Goal: Task Accomplishment & Management: Complete application form

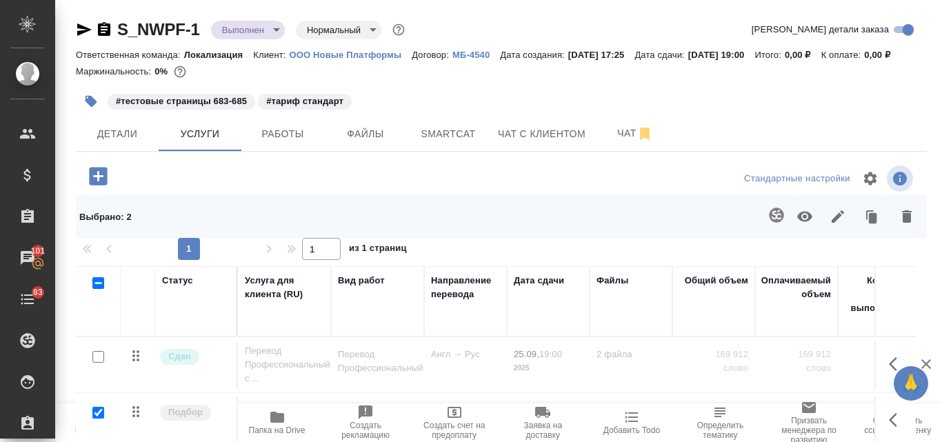
scroll to position [169, 0]
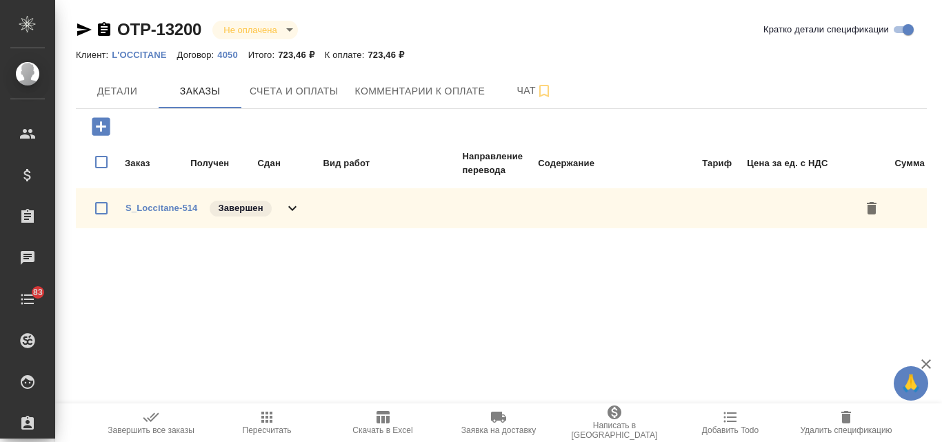
click at [96, 126] on icon "button" at bounding box center [101, 126] width 18 height 18
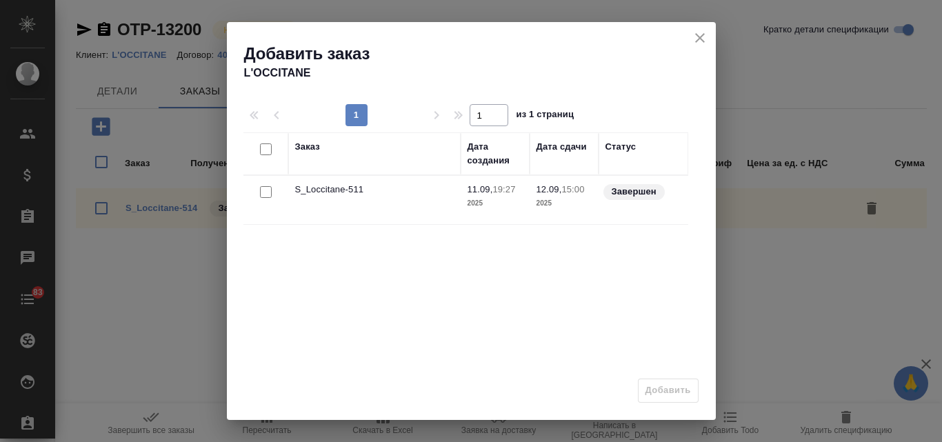
click at [263, 193] on input "checkbox" at bounding box center [266, 192] width 12 height 12
checkbox input "true"
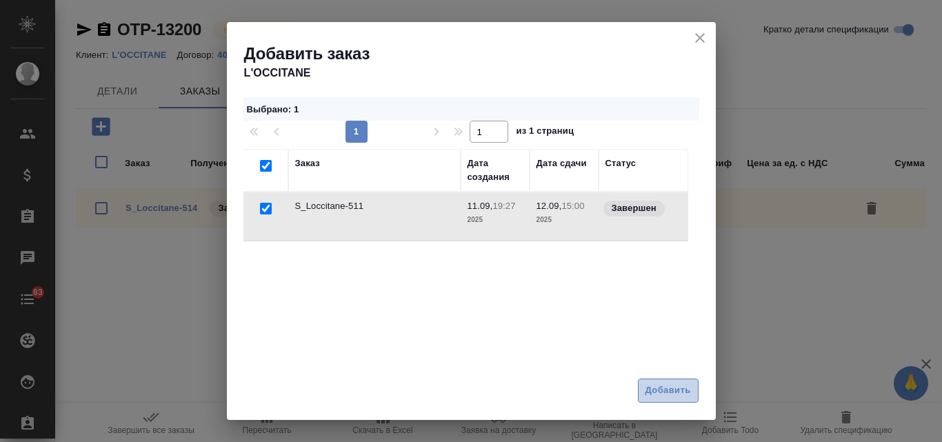
click at [678, 390] on span "Добавить" at bounding box center [668, 391] width 46 height 16
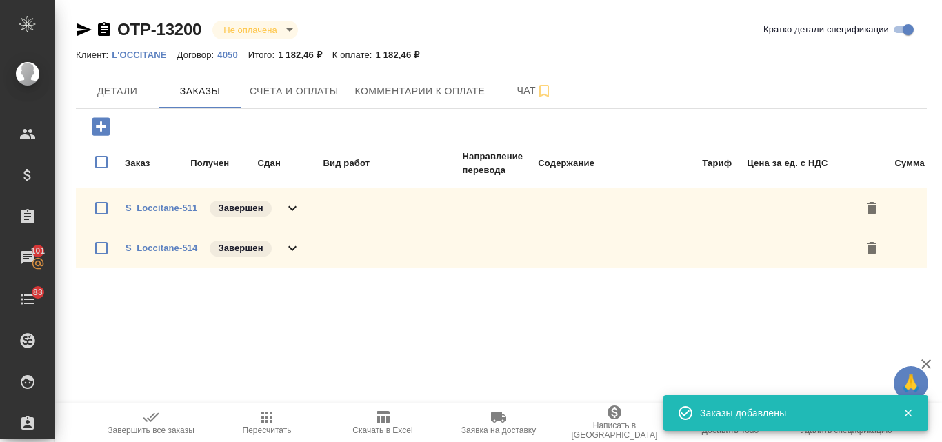
click at [160, 254] on span "S_Loccitane-514" at bounding box center [161, 248] width 72 height 14
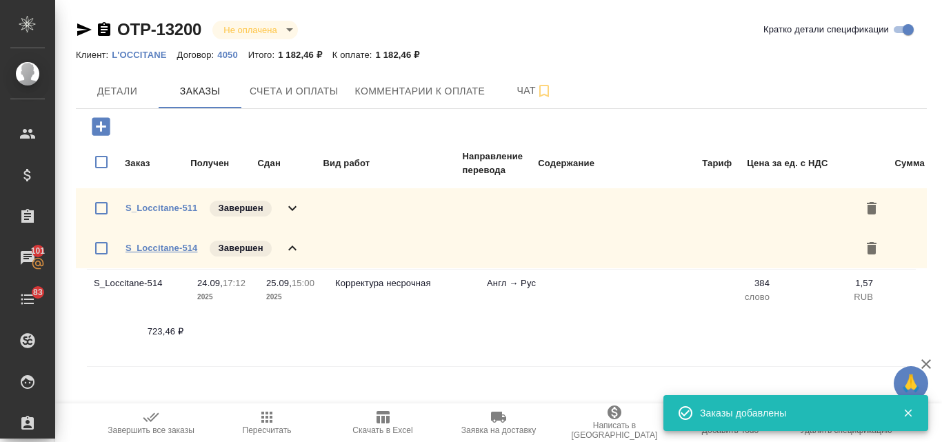
click at [153, 251] on link "S_Loccitane-514" at bounding box center [161, 248] width 72 height 10
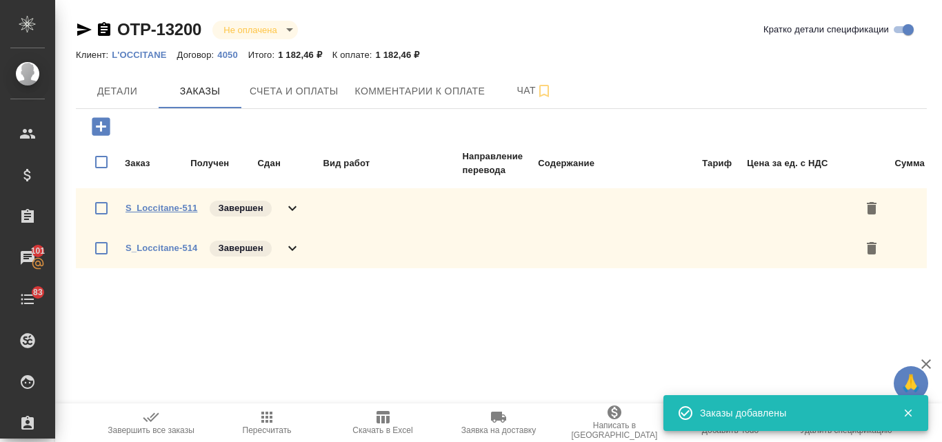
click at [152, 207] on link "S_Loccitane-511" at bounding box center [161, 208] width 72 height 10
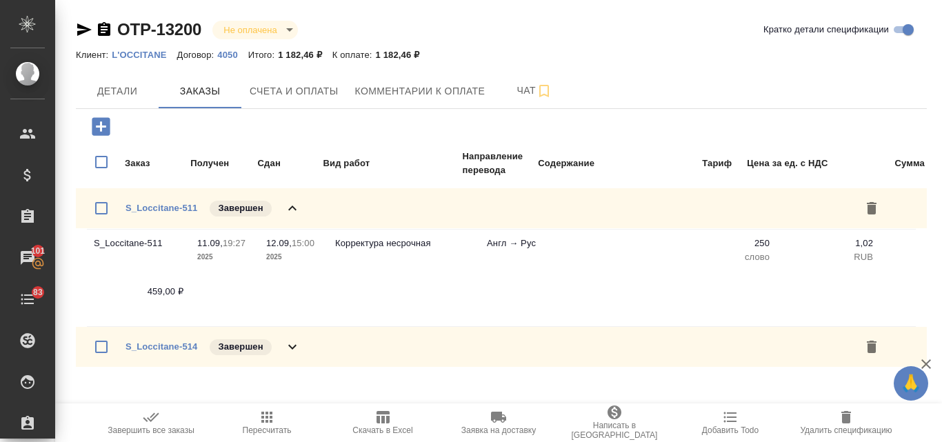
click at [259, 420] on icon "button" at bounding box center [267, 417] width 17 height 17
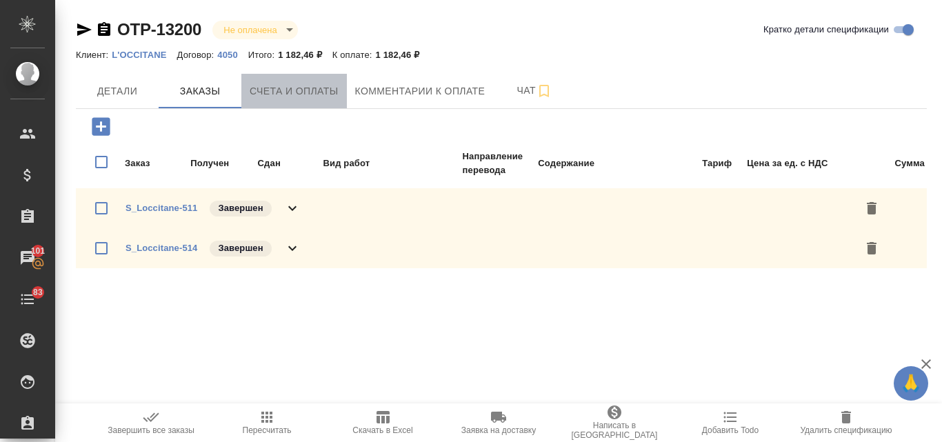
click at [272, 92] on span "Счета и оплаты" at bounding box center [294, 91] width 89 height 17
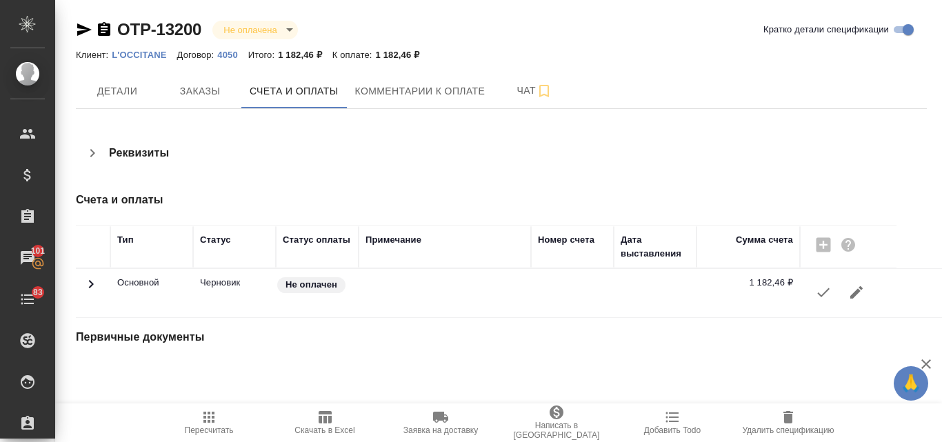
click at [816, 296] on icon "button" at bounding box center [823, 292] width 17 height 17
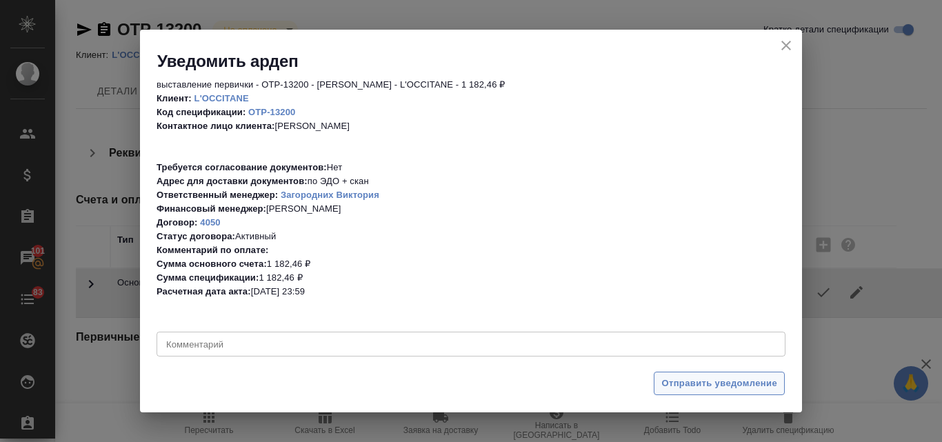
click at [705, 381] on span "Отправить уведомление" at bounding box center [719, 384] width 116 height 16
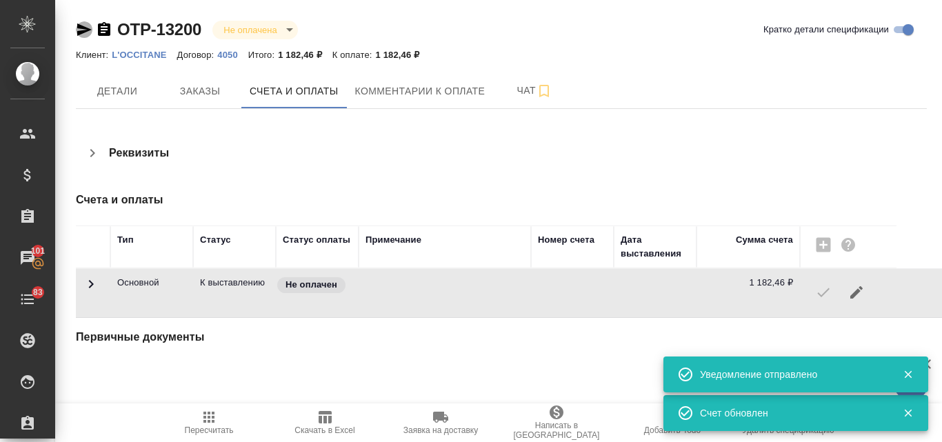
click at [79, 32] on icon "button" at bounding box center [84, 29] width 14 height 12
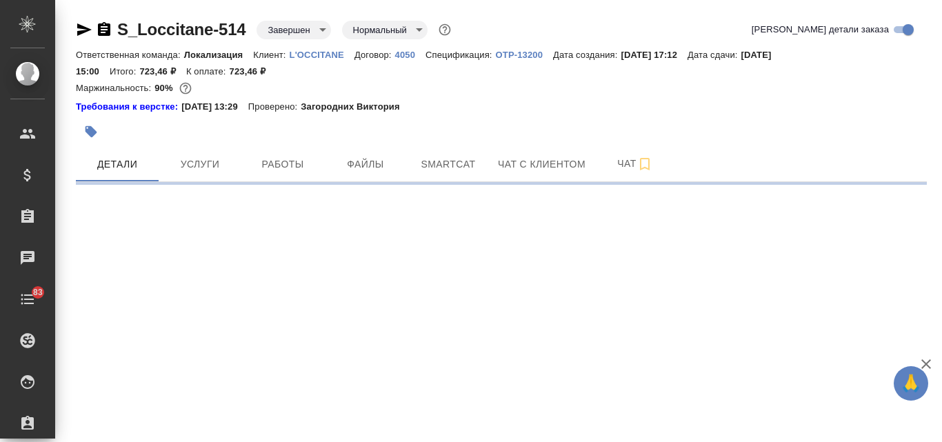
select select "RU"
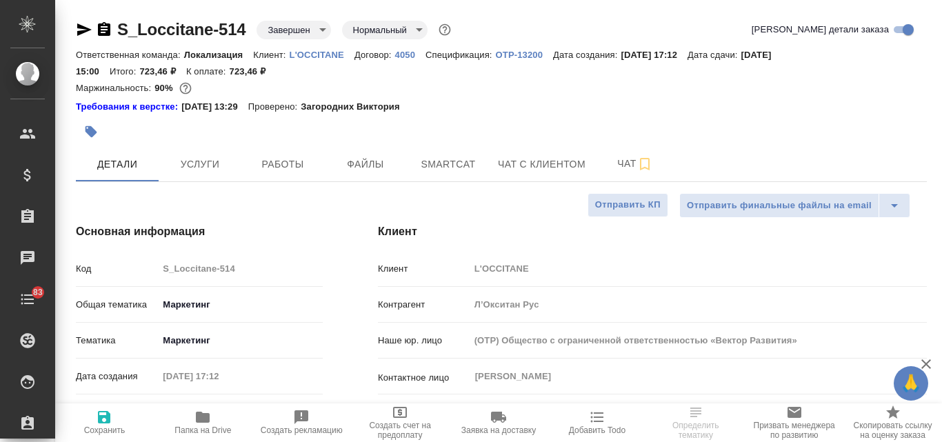
type input "Третьякова Ольга"
type input "Сеитов Павел"
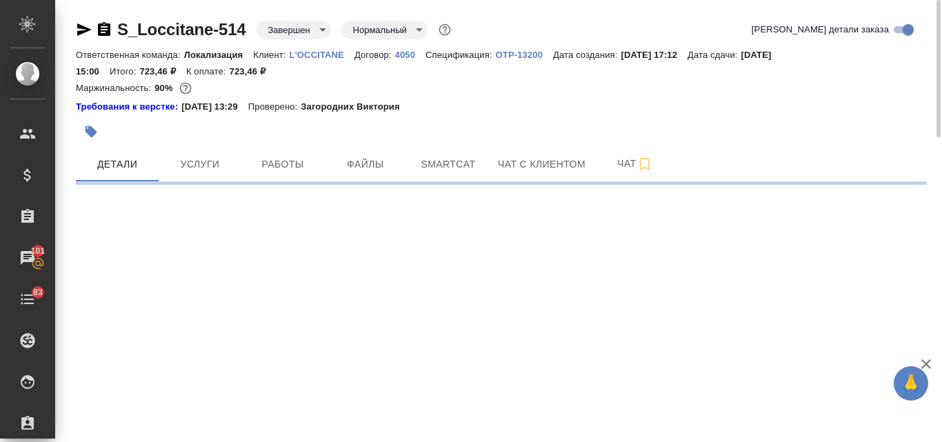
select select "RU"
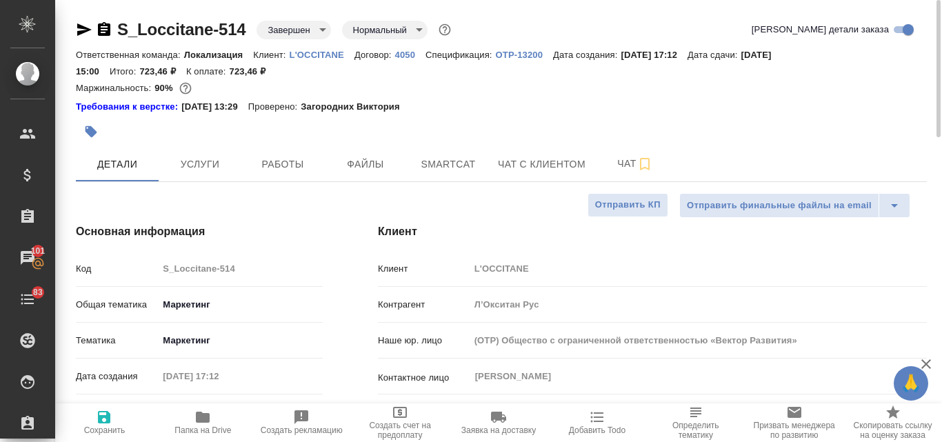
type textarea "x"
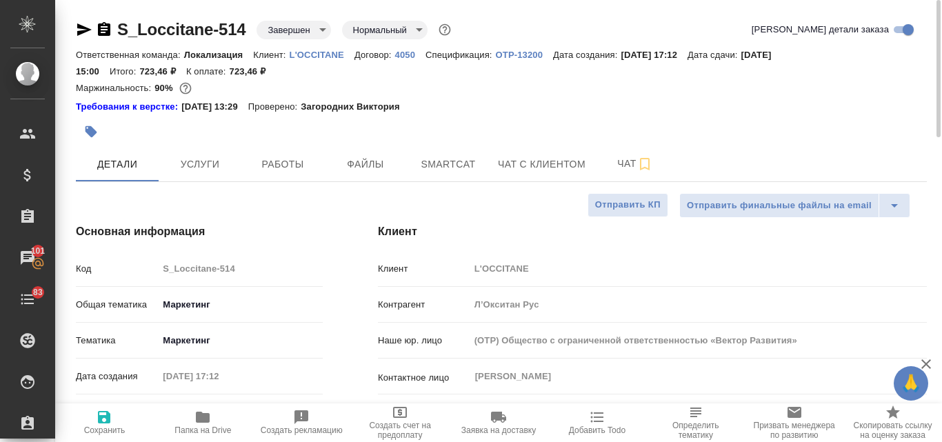
type textarea "x"
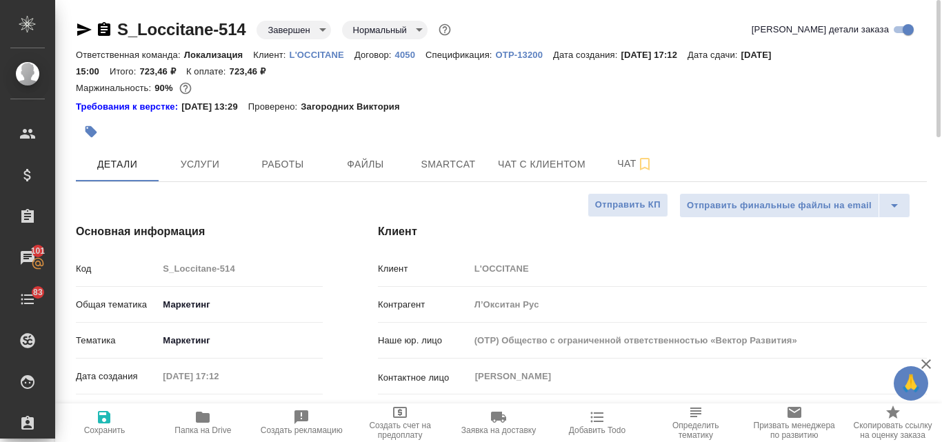
type textarea "x"
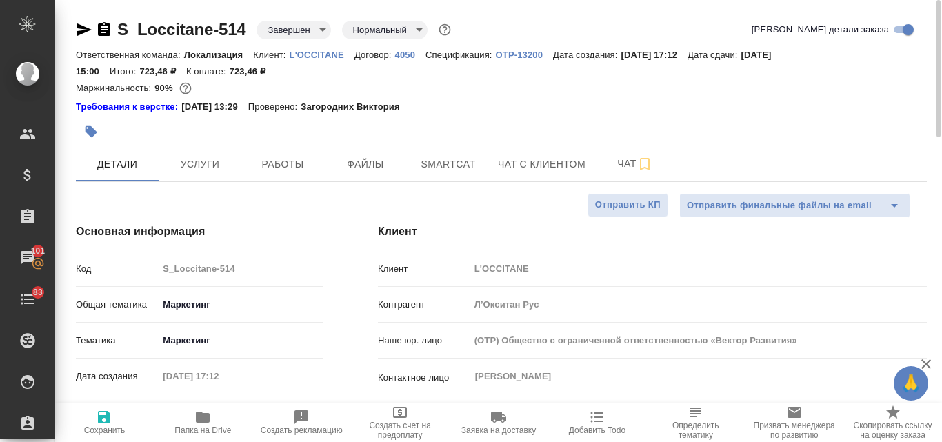
type textarea "x"
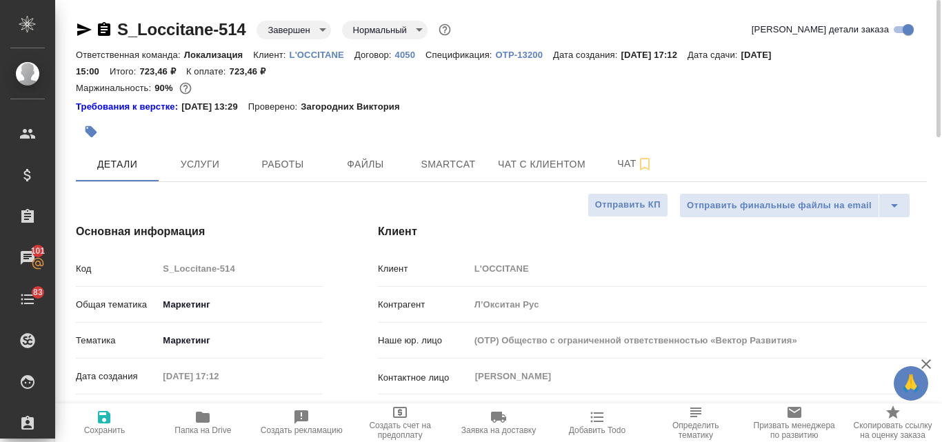
type textarea "x"
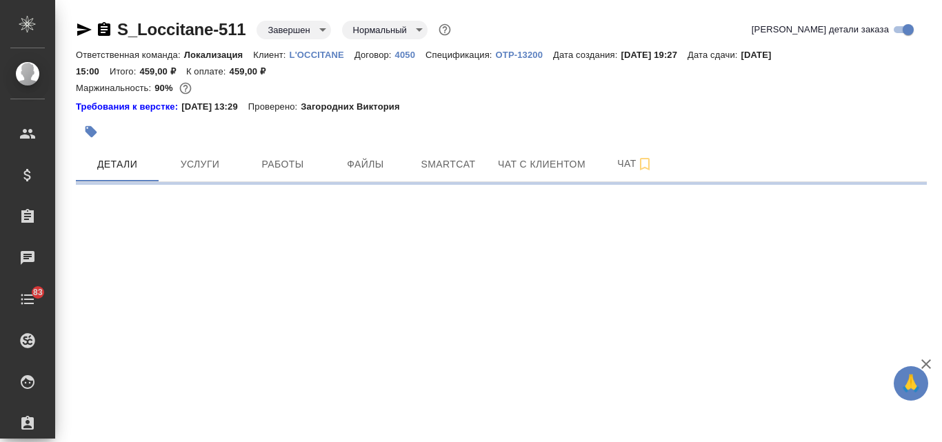
select select "RU"
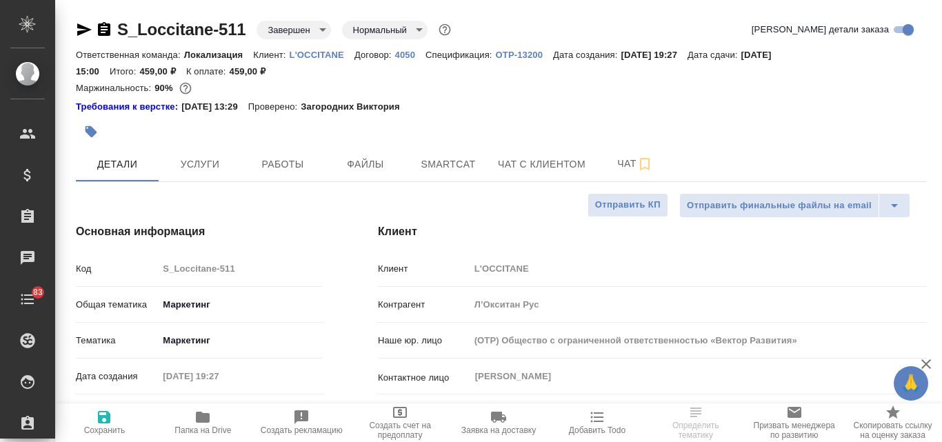
type textarea "x"
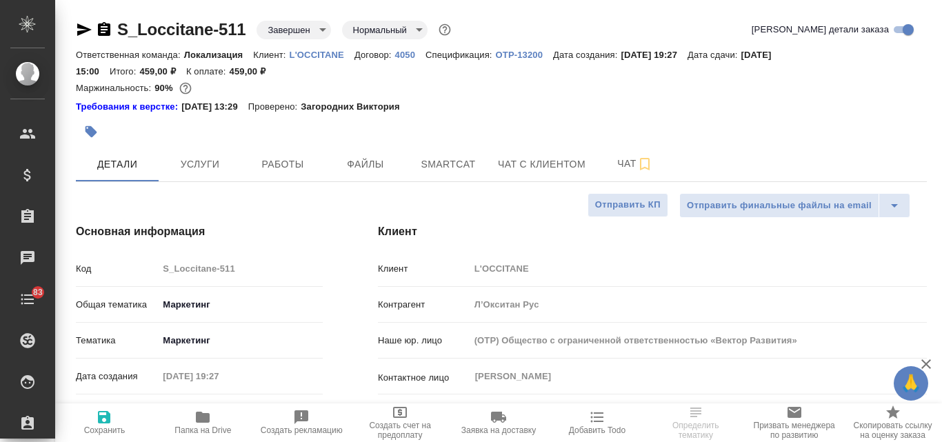
type textarea "x"
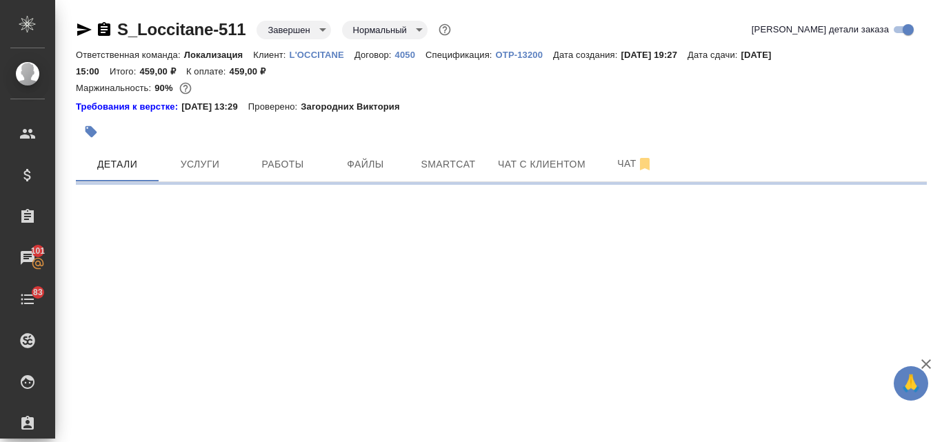
select select "RU"
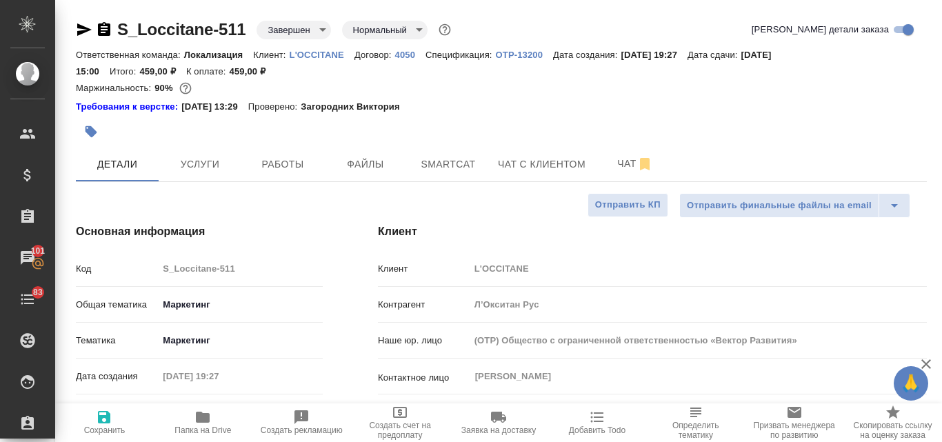
type textarea "x"
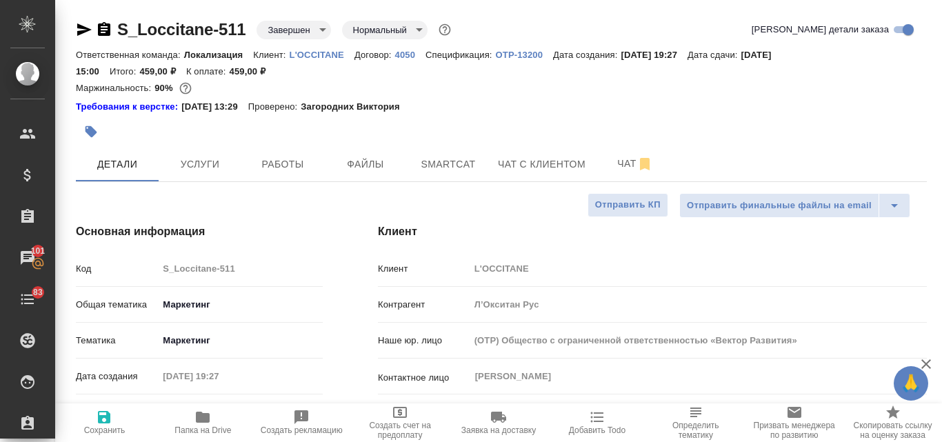
type textarea "x"
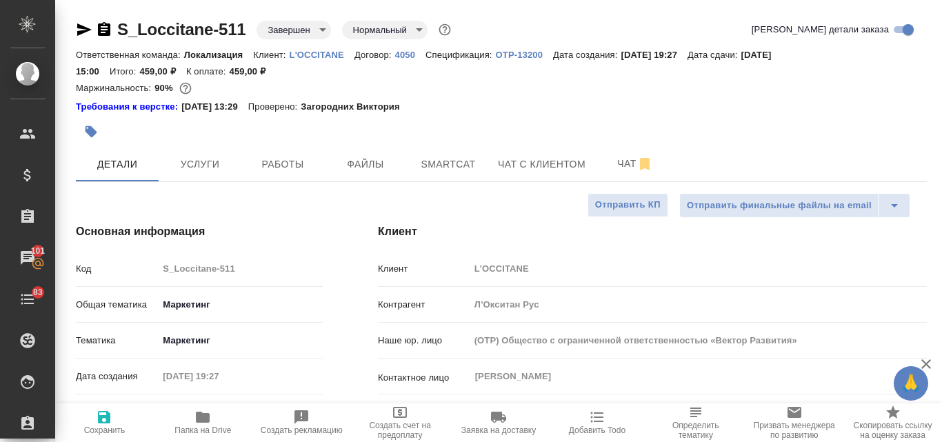
type textarea "x"
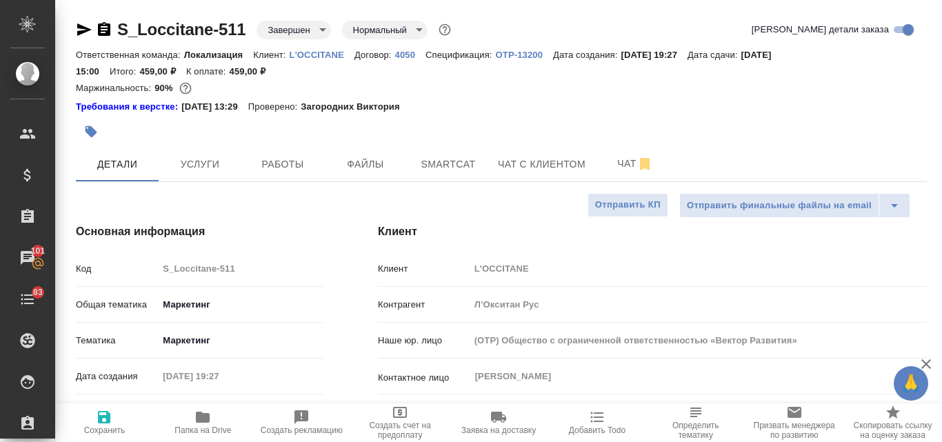
type textarea "x"
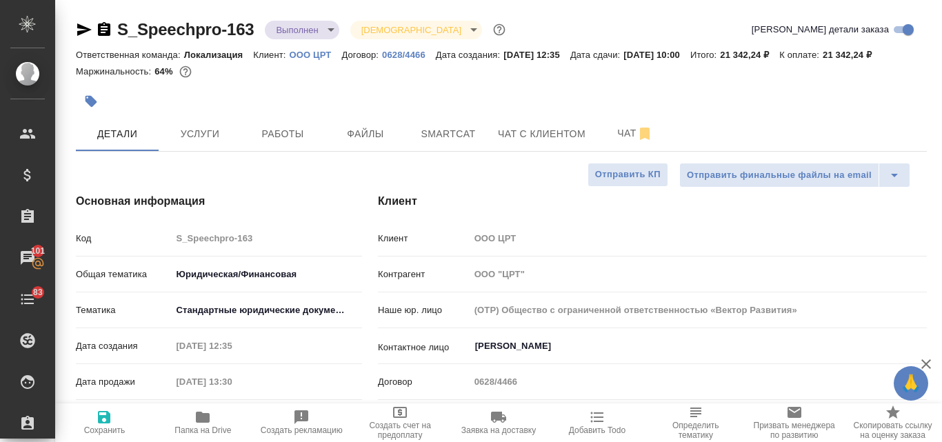
select select "RU"
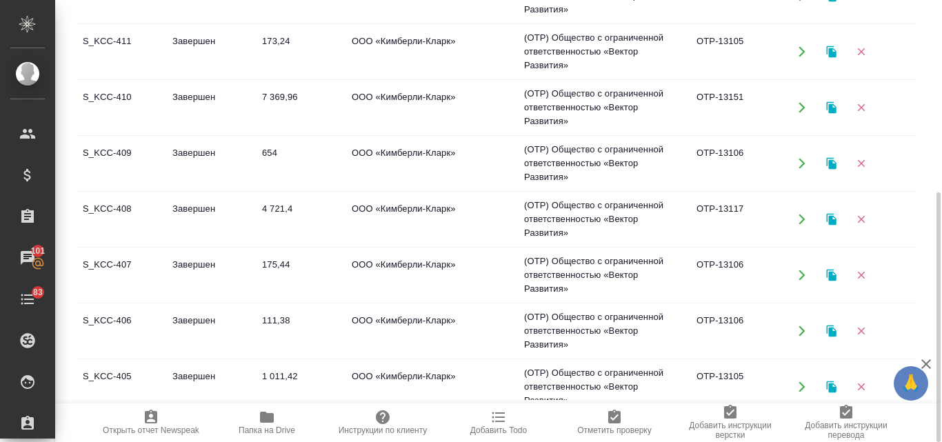
scroll to position [138, 0]
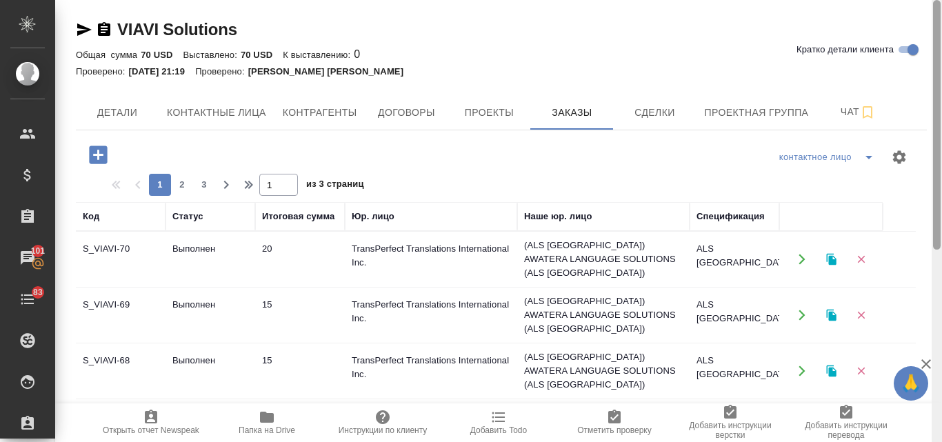
drag, startPoint x: 938, startPoint y: 222, endPoint x: 941, endPoint y: 78, distance: 144.1
click at [941, 78] on div at bounding box center [937, 221] width 10 height 442
